Goal: Check status

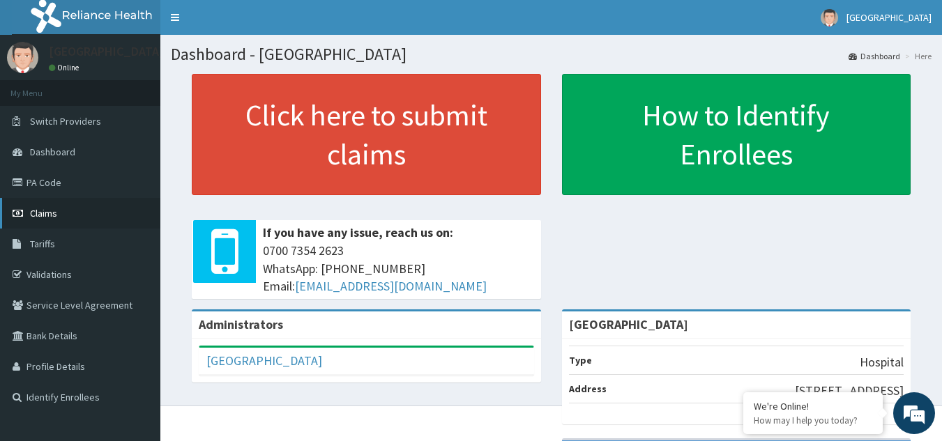
click at [58, 216] on link "Claims" at bounding box center [80, 213] width 160 height 31
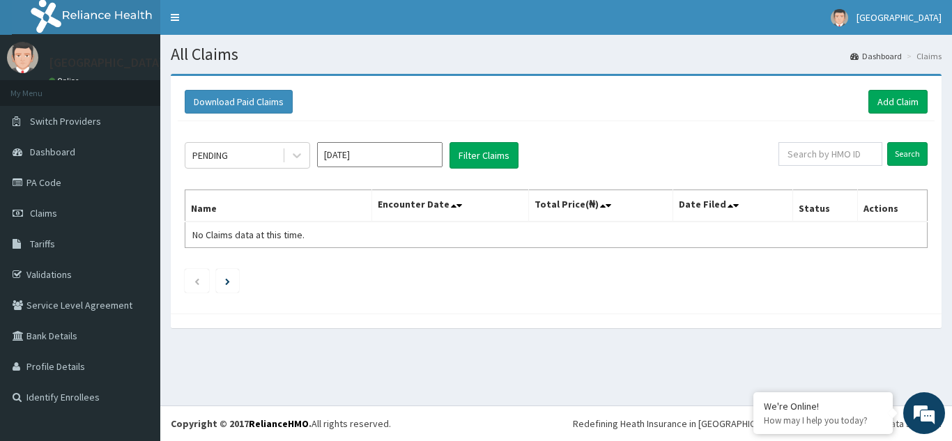
click at [365, 153] on input "[DATE]" at bounding box center [379, 154] width 125 height 25
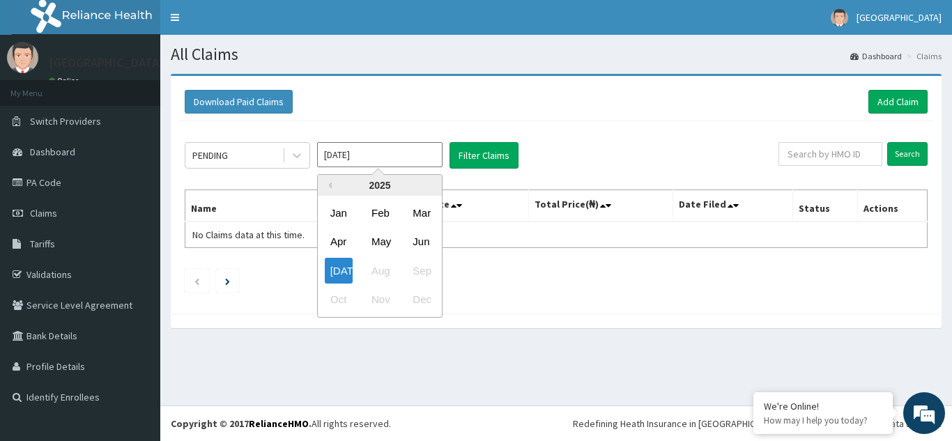
click at [365, 156] on input "[DATE]" at bounding box center [379, 154] width 125 height 25
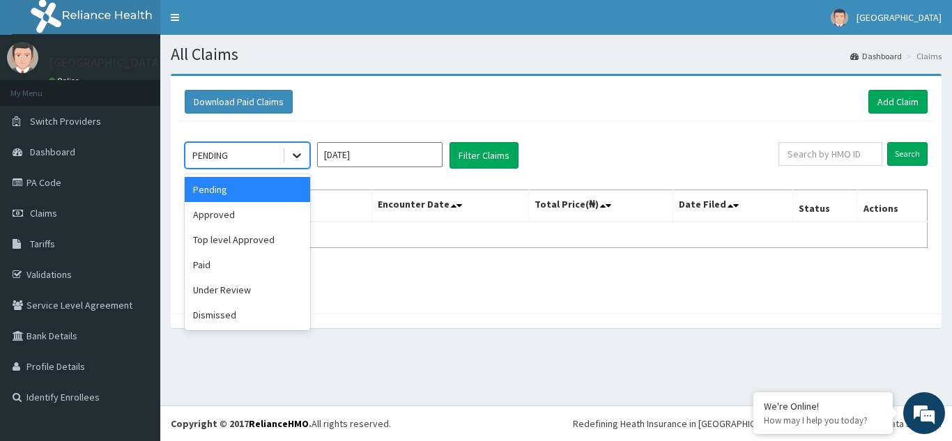
click at [296, 156] on icon at bounding box center [297, 156] width 8 height 5
click at [211, 265] on div "Paid" at bounding box center [247, 264] width 125 height 25
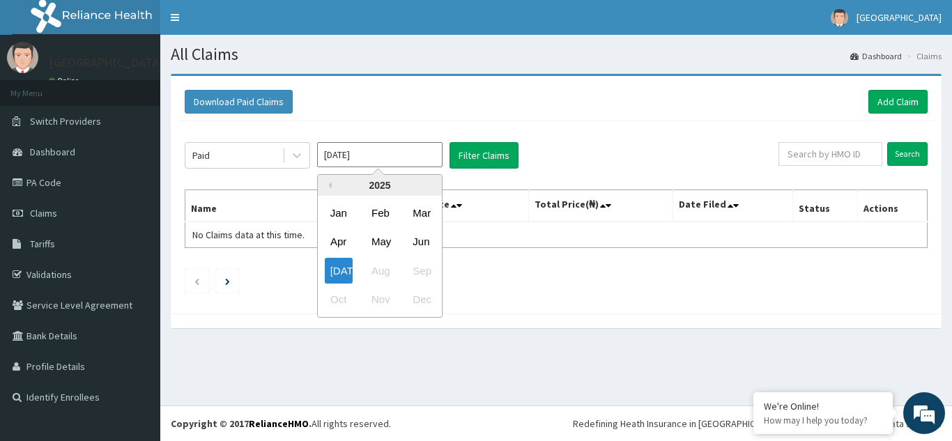
click at [398, 165] on input "Jul 2025" at bounding box center [379, 154] width 125 height 25
click at [488, 162] on button "Filter Claims" at bounding box center [484, 155] width 69 height 26
